Goal: Find specific page/section: Find specific page/section

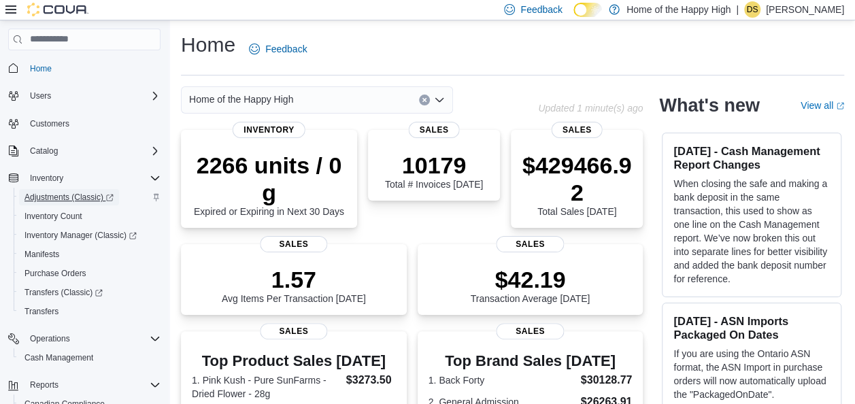
click at [83, 192] on span "Adjustments (Classic)" at bounding box center [68, 197] width 89 height 11
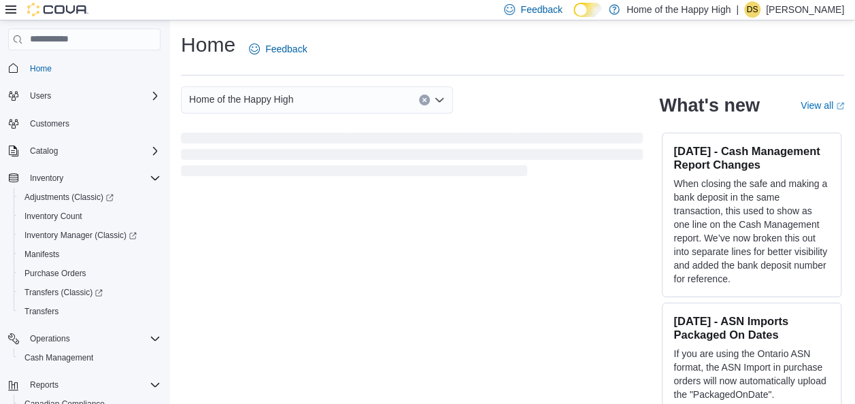
click at [13, 7] on icon at bounding box center [10, 9] width 11 height 8
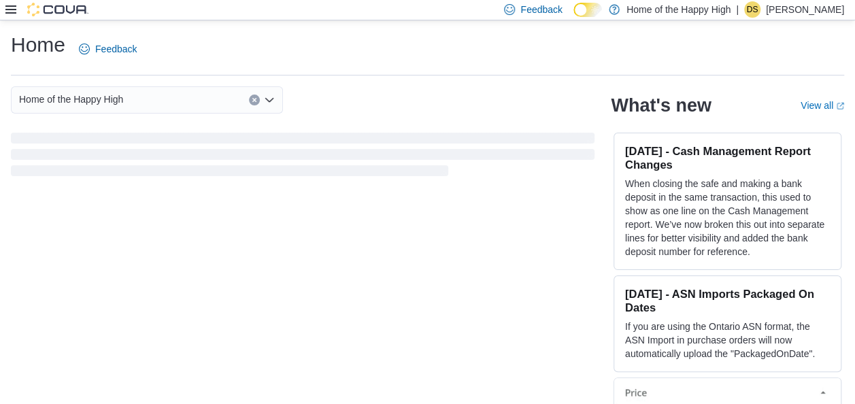
click at [13, 7] on icon at bounding box center [10, 9] width 11 height 8
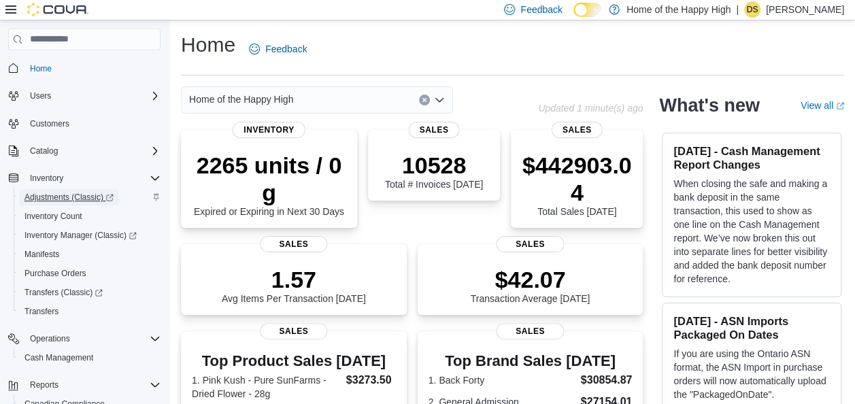
click at [55, 200] on span "Adjustments (Classic)" at bounding box center [68, 197] width 89 height 11
click at [53, 201] on span "Adjustments (Classic)" at bounding box center [68, 197] width 89 height 11
click at [45, 199] on span "Adjustments (Classic)" at bounding box center [68, 197] width 89 height 11
click at [76, 196] on span "Adjustments (Classic)" at bounding box center [68, 197] width 89 height 11
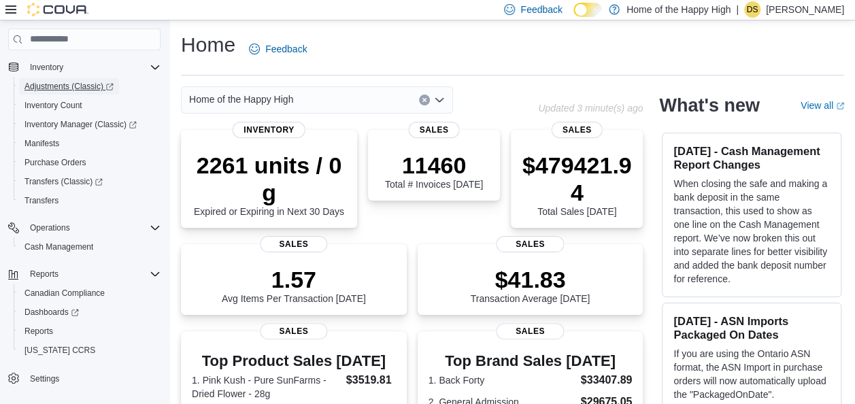
scroll to position [121, 0]
